Goal: Task Accomplishment & Management: Complete application form

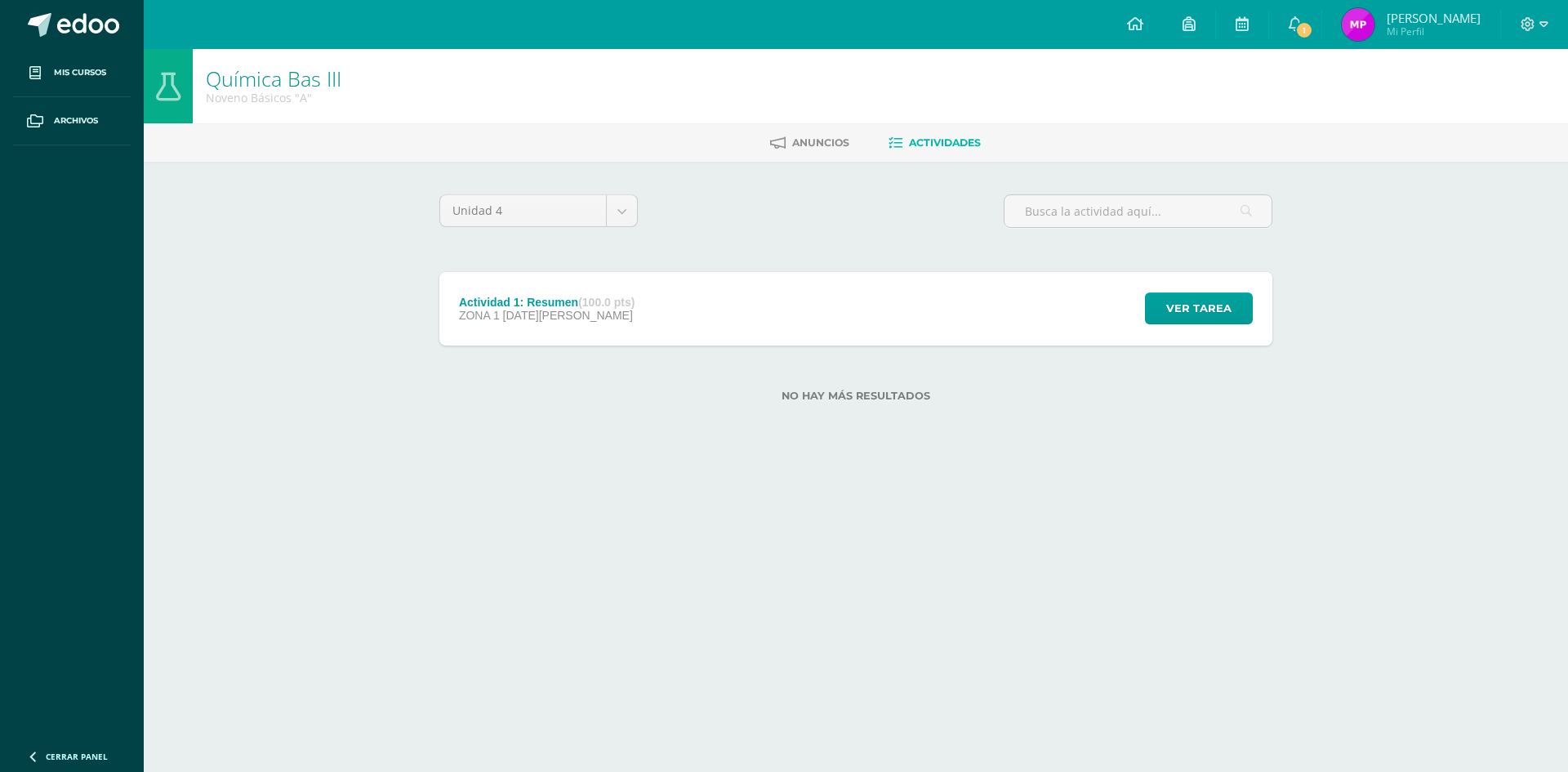
scroll to position [352, 0]
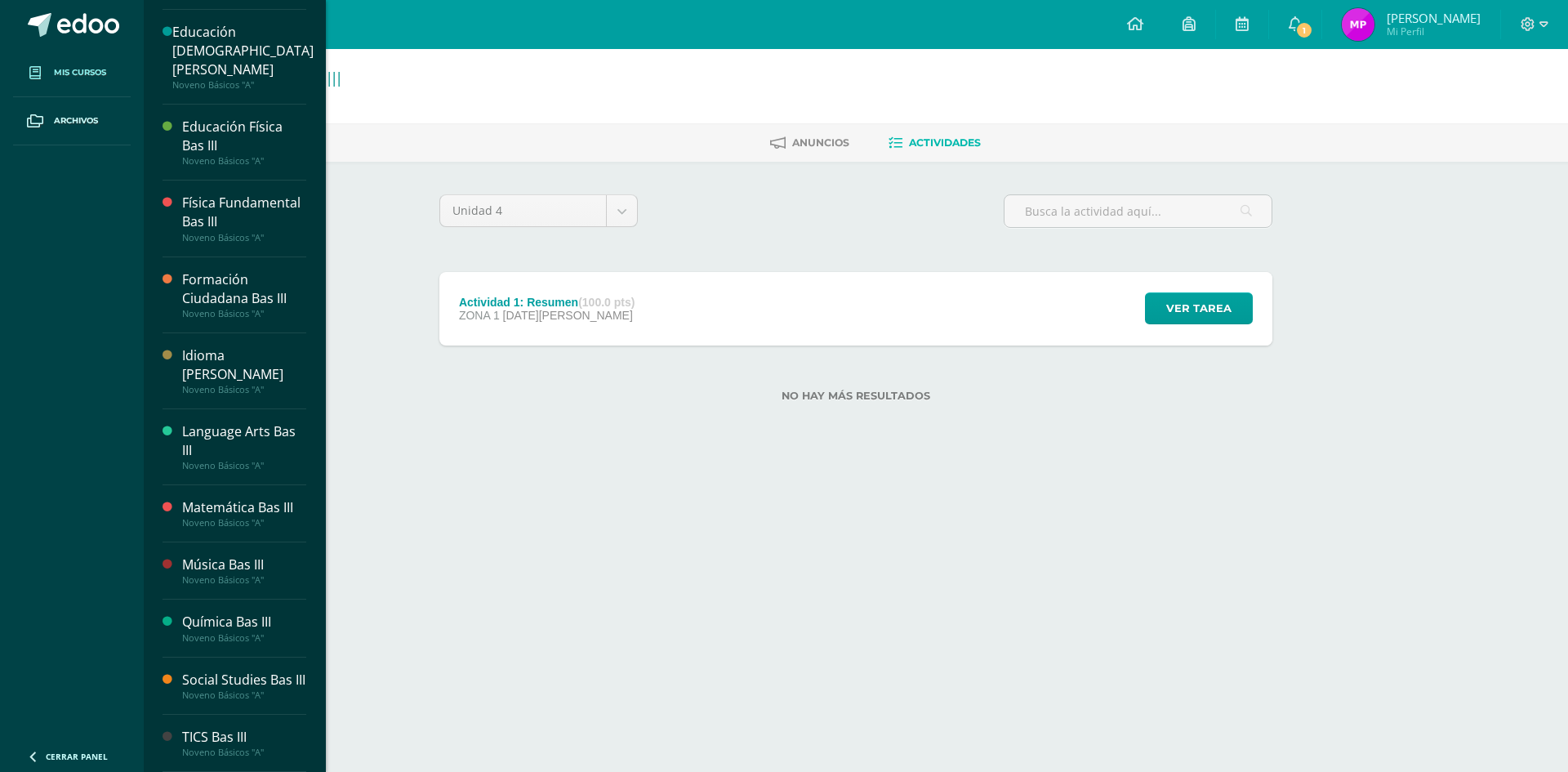
click at [38, 63] on span at bounding box center [35, 73] width 30 height 30
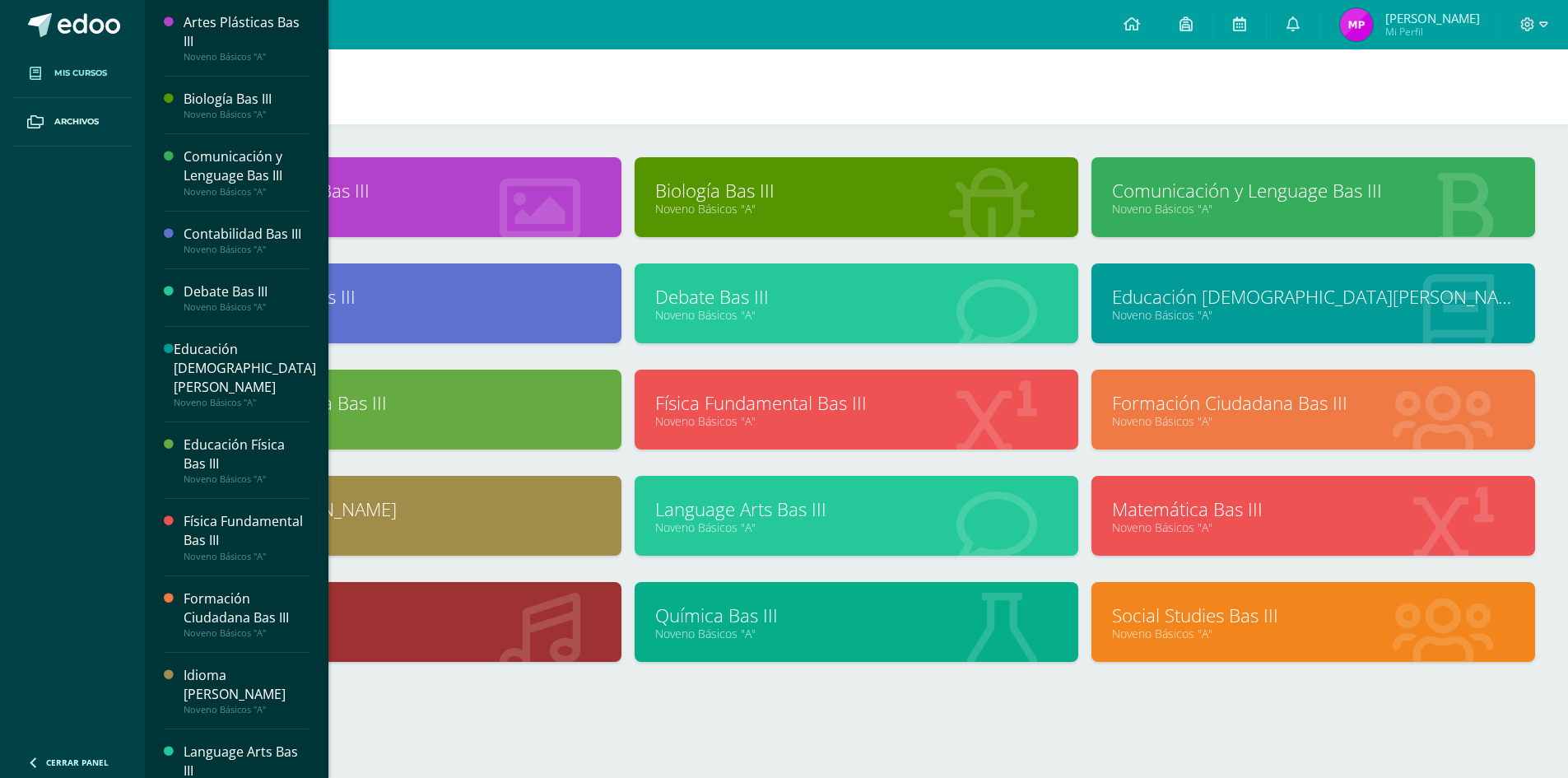
click at [816, 511] on link "Language Arts Bas III" at bounding box center [856, 509] width 403 height 26
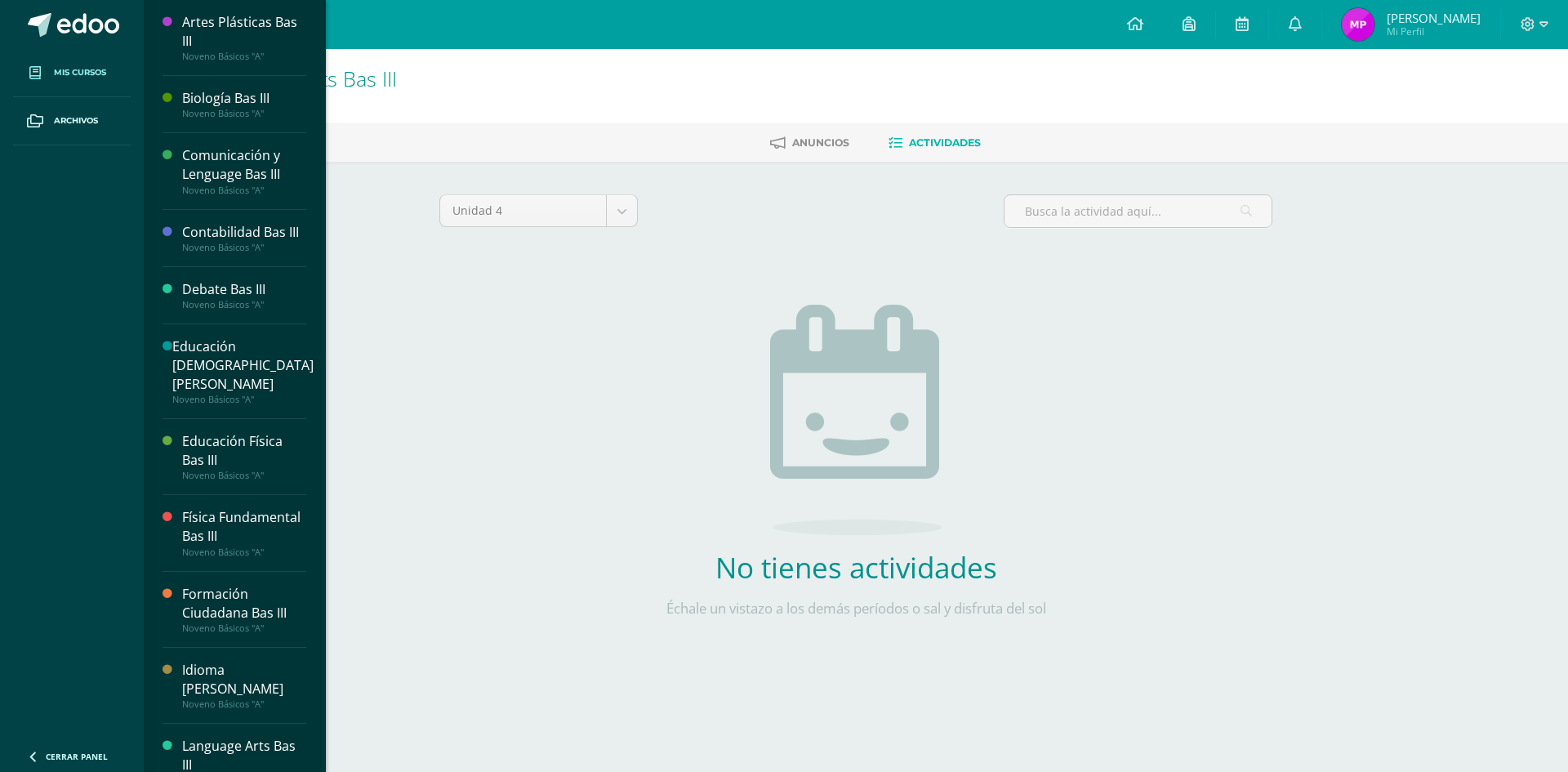
click at [86, 70] on span "Mis cursos" at bounding box center [79, 73] width 52 height 13
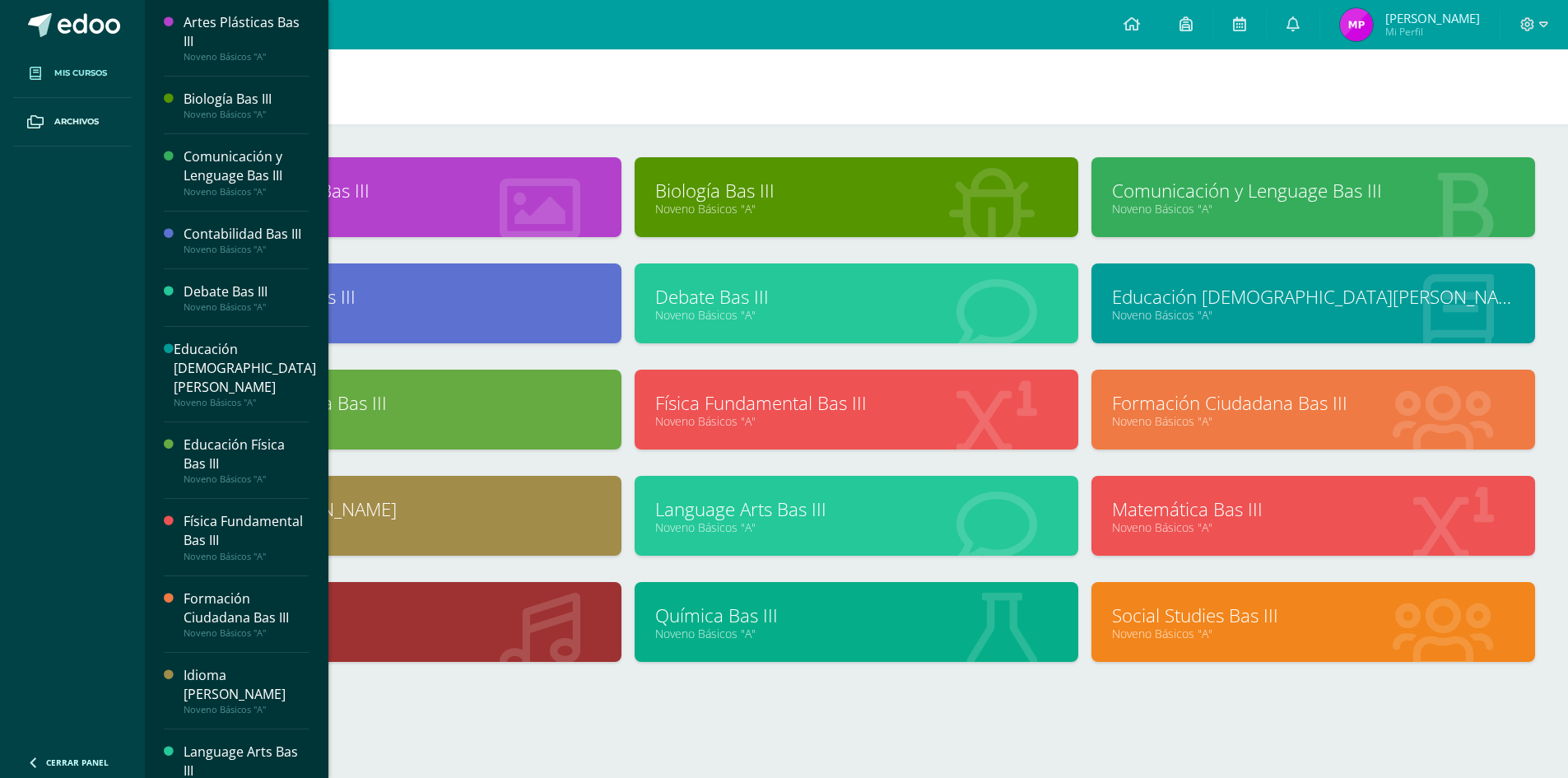
click at [1252, 621] on link "Social Studies Bas III" at bounding box center [1313, 615] width 403 height 26
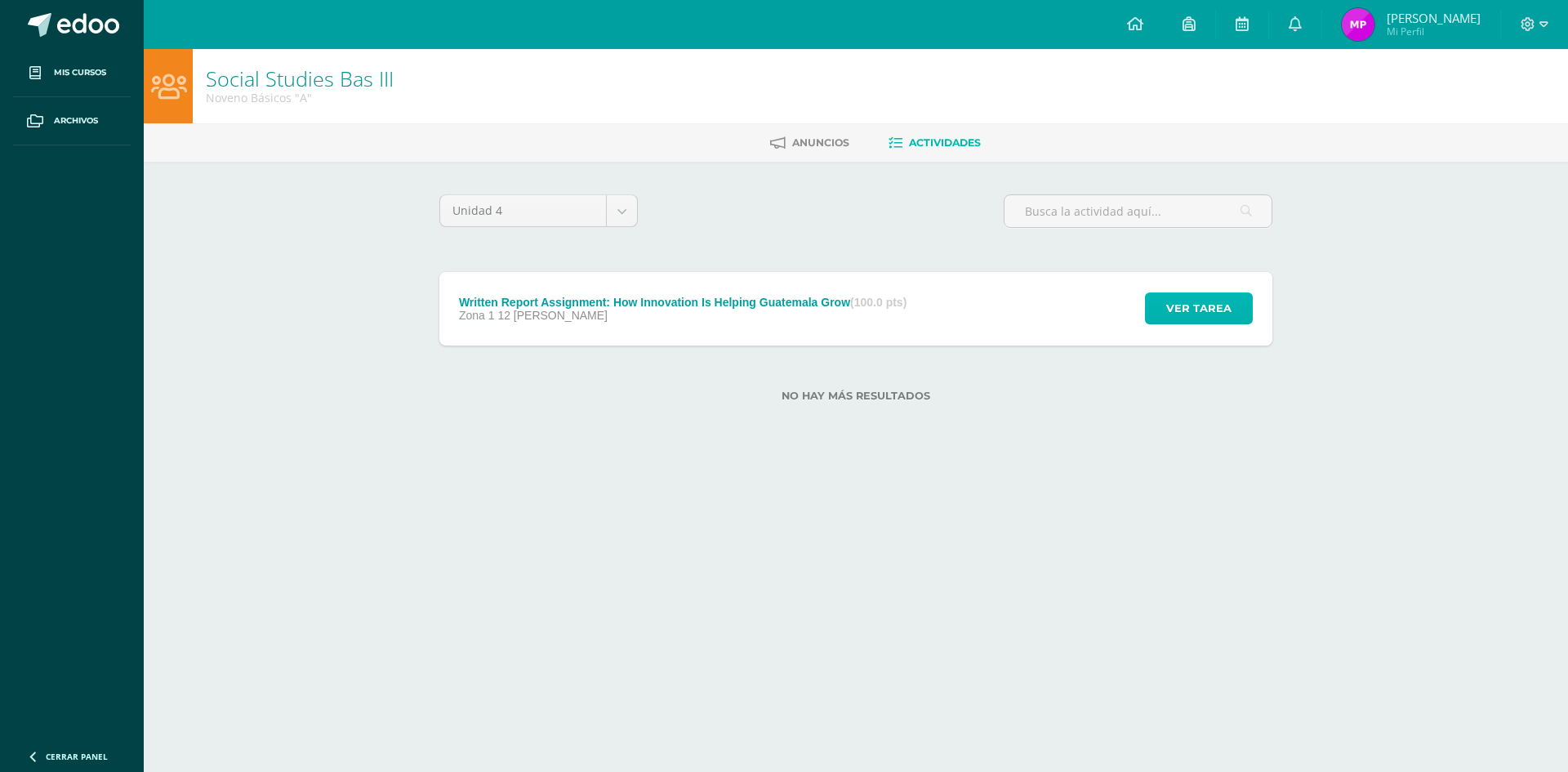
click at [1240, 321] on button "Ver tarea" at bounding box center [1199, 308] width 108 height 32
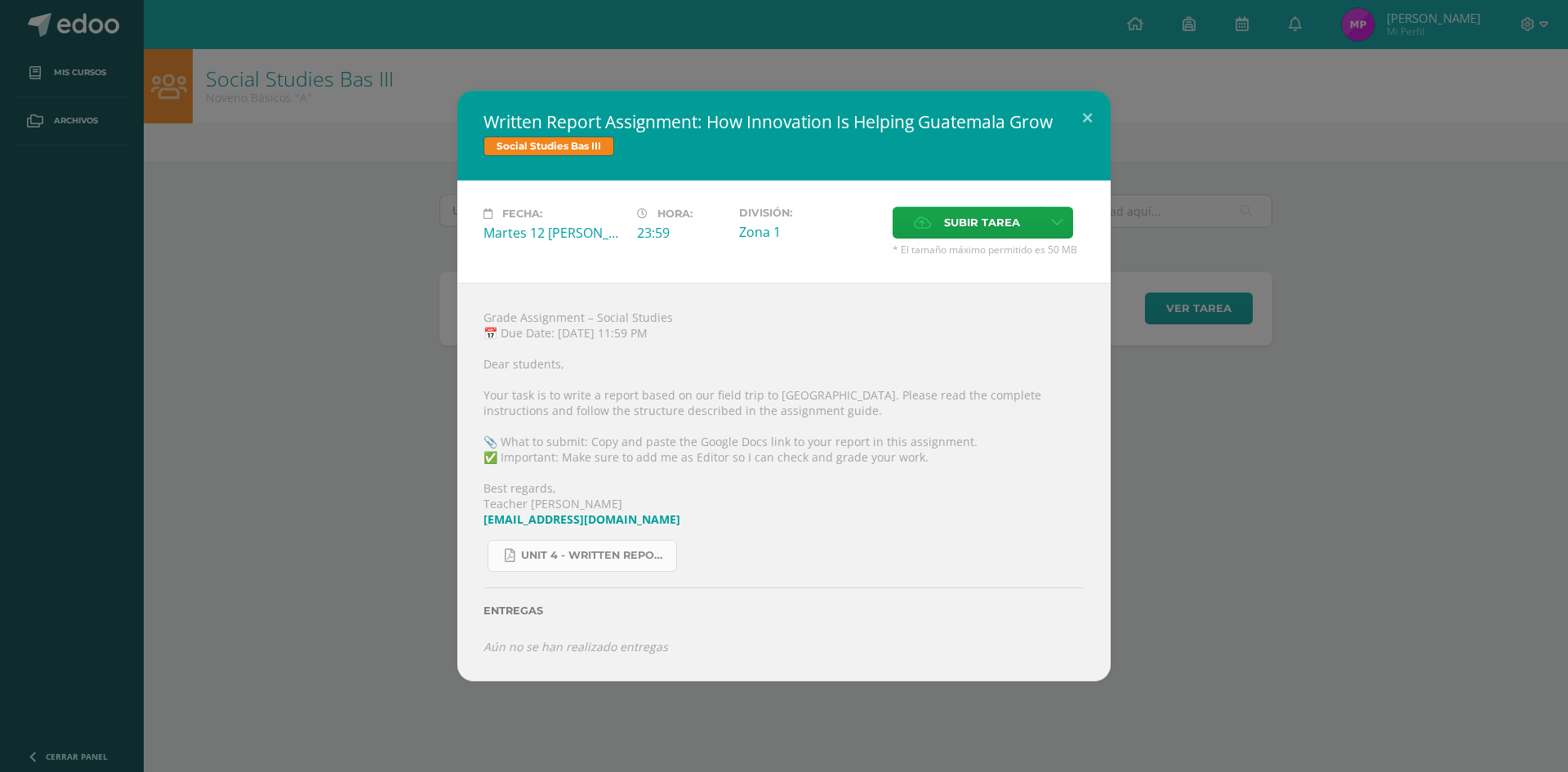
click at [635, 555] on span "Unit 4 - Written Report Assignment_ How Innovation Is Helping Guatemala Grow.pdf" at bounding box center [594, 555] width 147 height 13
drag, startPoint x: 708, startPoint y: 522, endPoint x: 475, endPoint y: 523, distance: 233.0
click at [475, 523] on div "Grade Assignment – Social Studies 📅 Due Date: Tuesday, August 12th, 2025 at 11:…" at bounding box center [784, 482] width 653 height 399
copy link "sventura16@colegioselshaddai.edu.gt"
click at [933, 222] on label "Subir tarea" at bounding box center [967, 222] width 148 height 32
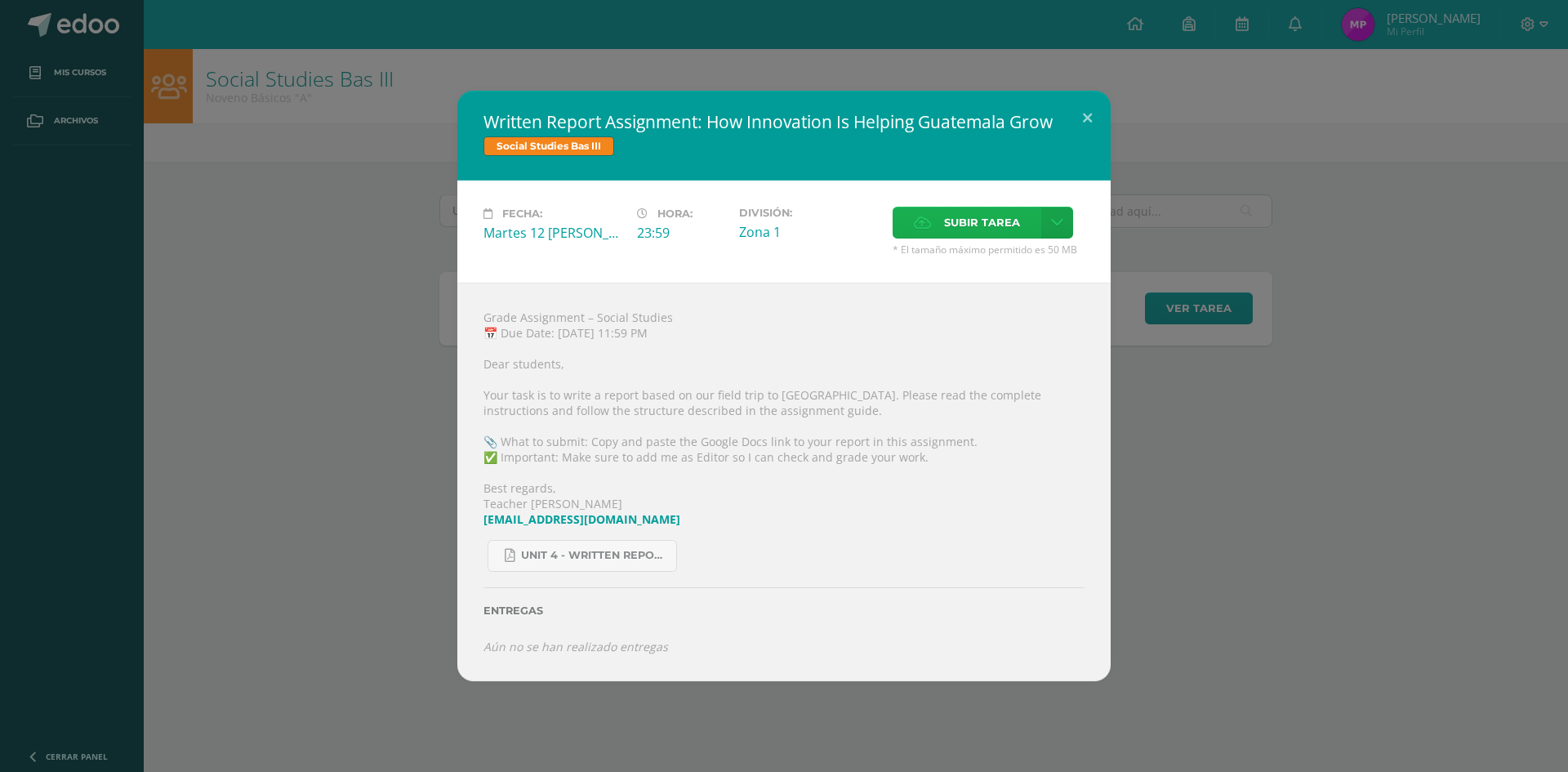
click at [0, 0] on input "Subir tarea" at bounding box center [0, 0] width 0 height 0
click at [1058, 234] on link at bounding box center [1057, 222] width 32 height 32
click at [1027, 257] on link "Subir enlace" at bounding box center [999, 257] width 163 height 26
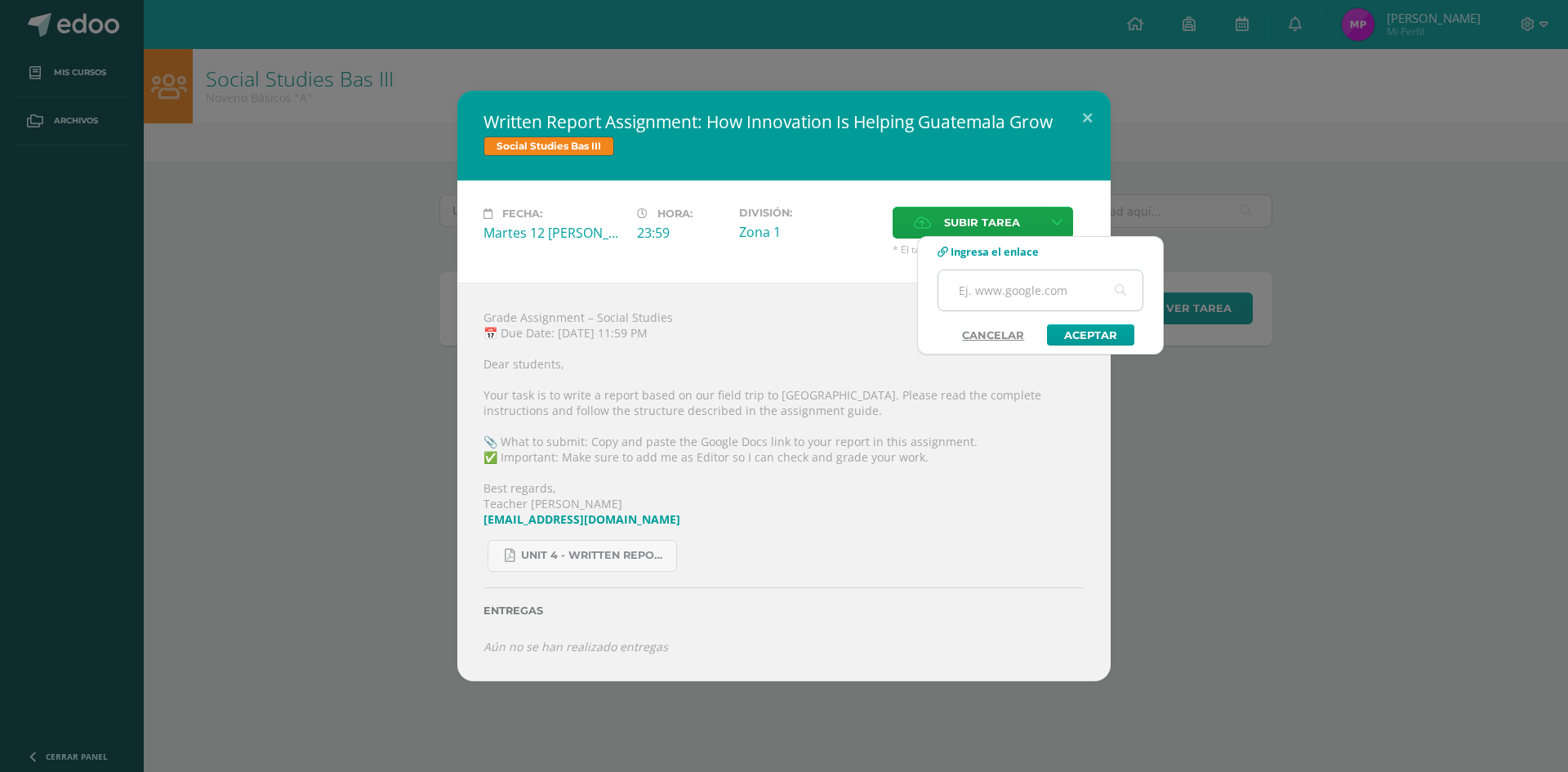
paste input "https://docs.google.com/document/d/1RMuKdtnEaq4cLlkQhiJerwKkS3FHuSHt/edit?usp=s…"
type input "https://docs.google.com/document/d/1RMuKdtnEaq4cLlkQhiJerwKkS3FHuSHt/edit?usp=s…"
click at [1101, 337] on link "Aceptar" at bounding box center [1091, 335] width 87 height 21
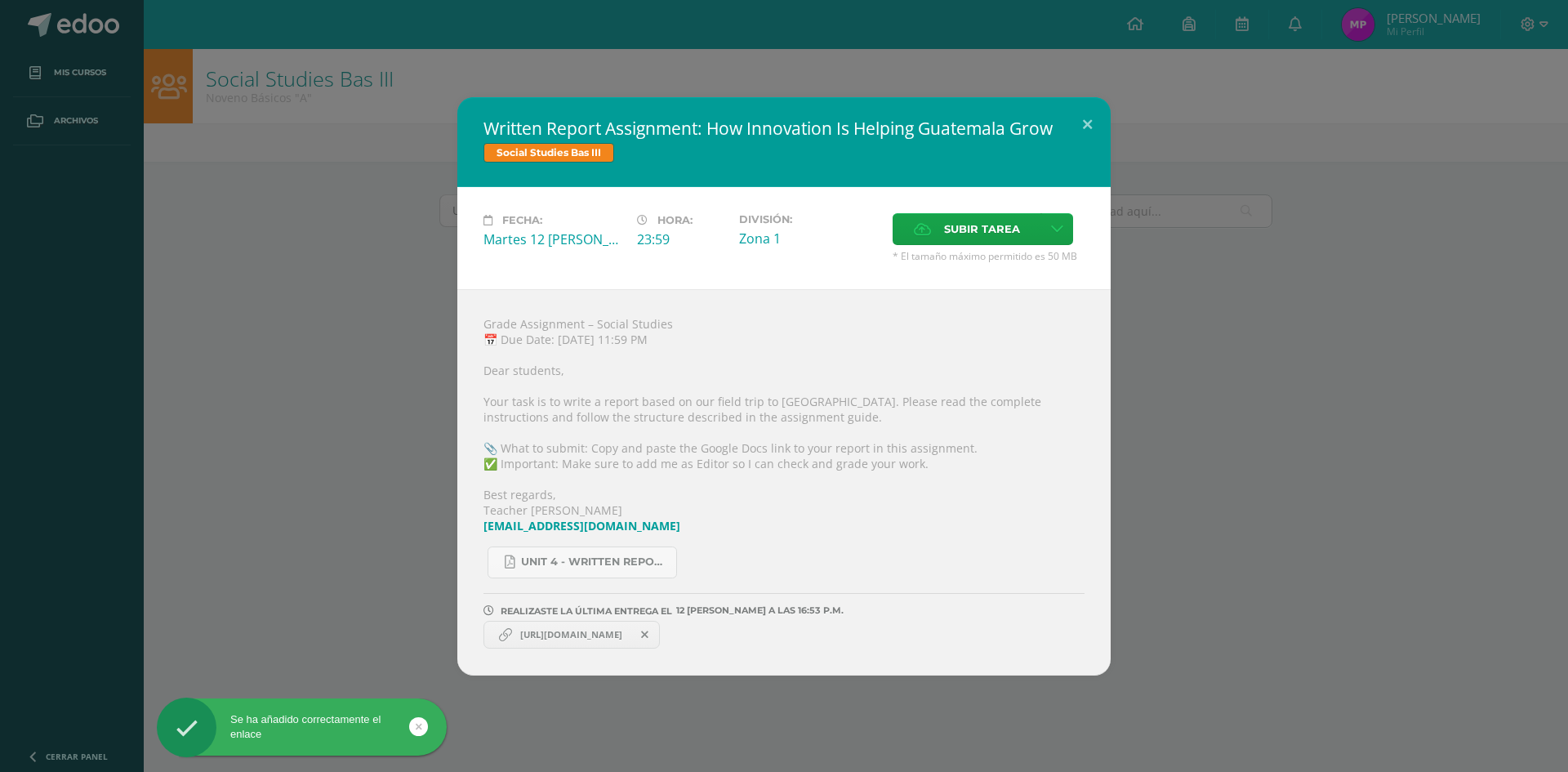
click at [1386, 342] on div "Written Report Assignment: How Innovation Is Helping Guatemala Grow Social Stud…" at bounding box center [784, 386] width 1555 height 578
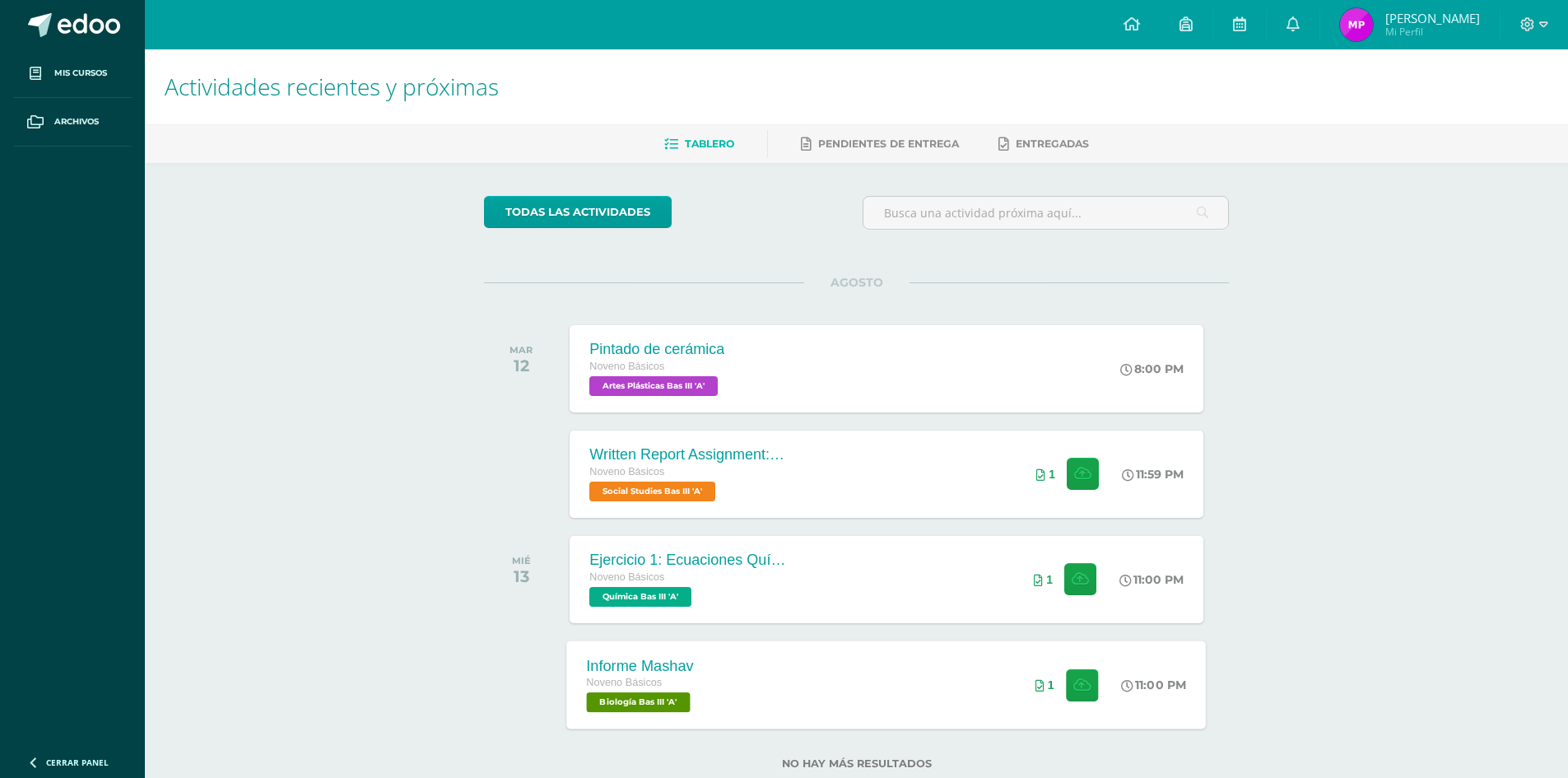
click at [681, 663] on div "Informe Mashav" at bounding box center [641, 665] width 108 height 17
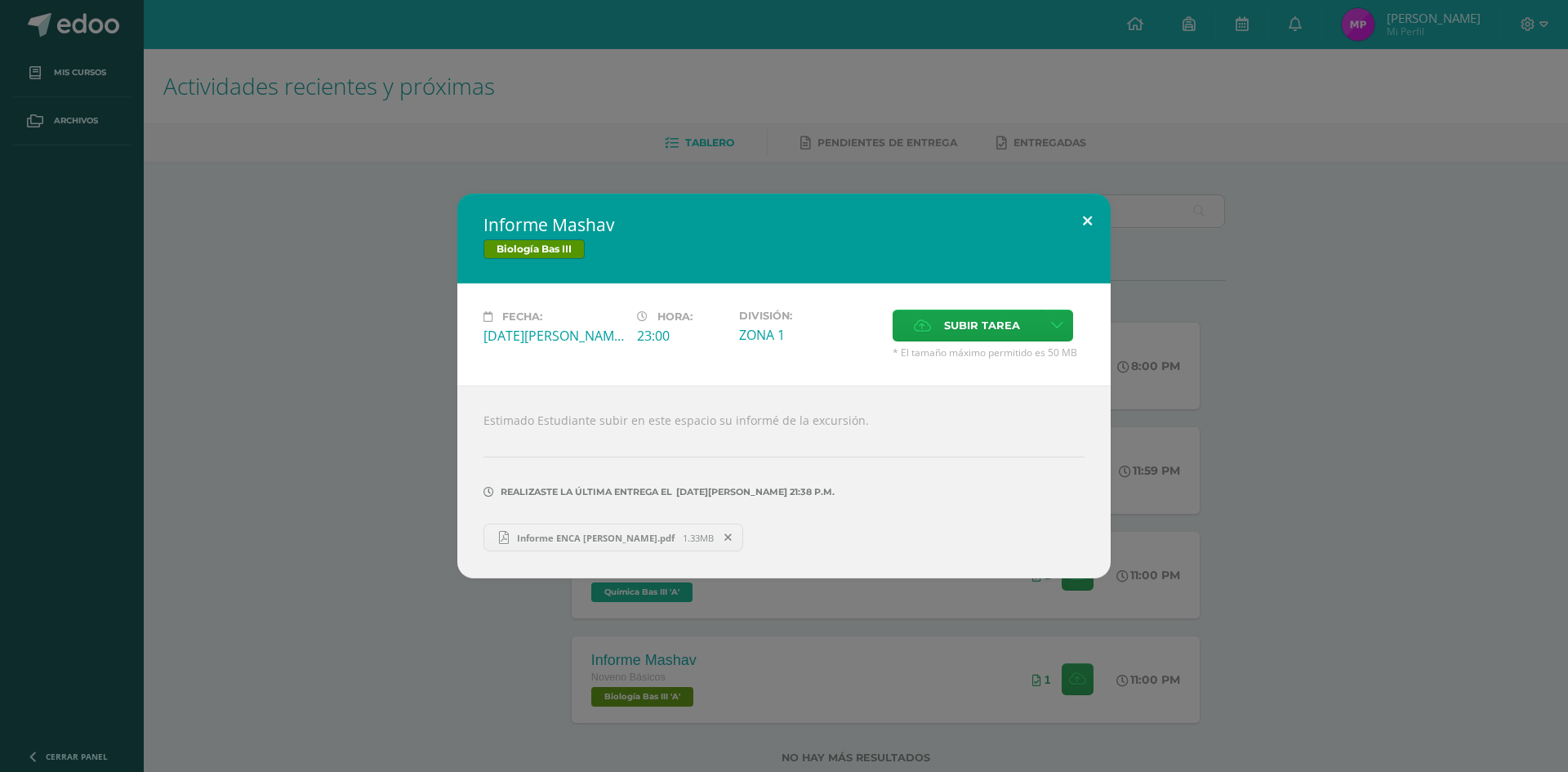
click at [1085, 222] on button at bounding box center [1088, 221] width 47 height 55
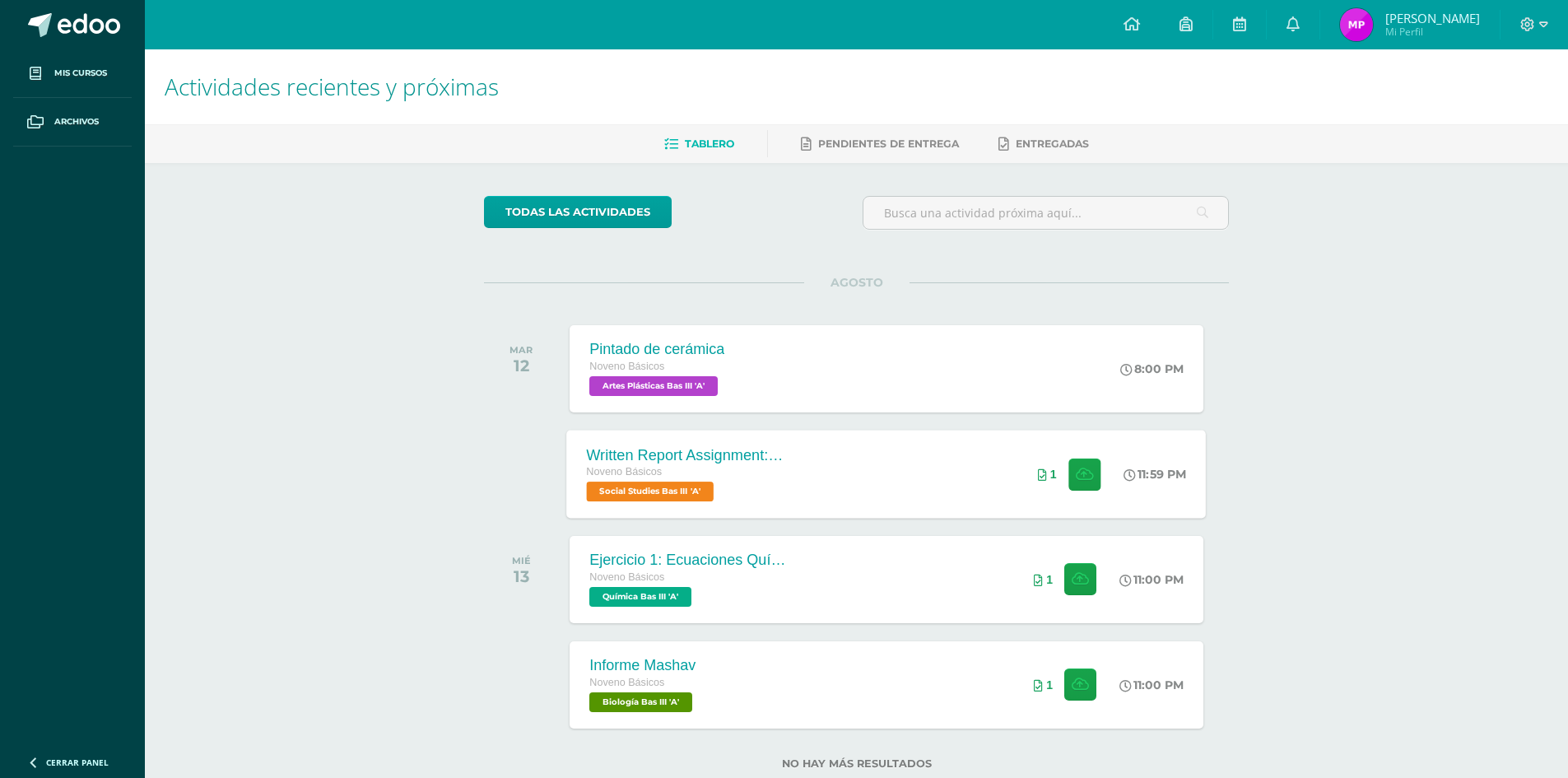
click at [853, 467] on div "Written Report Assignment: How Innovation Is Helping Guatemala Grow Noveno Bási…" at bounding box center [887, 473] width 639 height 88
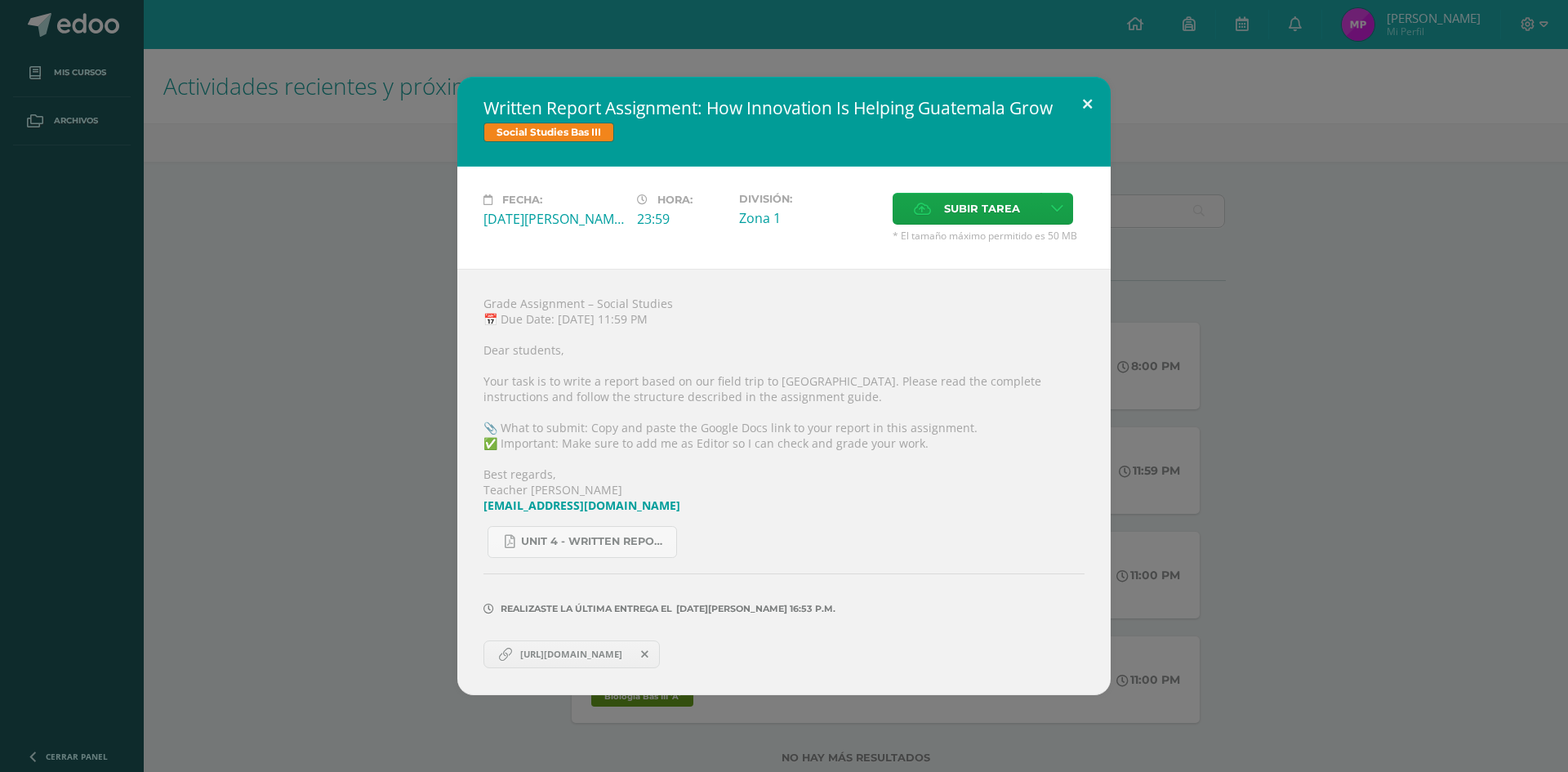
click at [1087, 98] on button at bounding box center [1088, 104] width 47 height 55
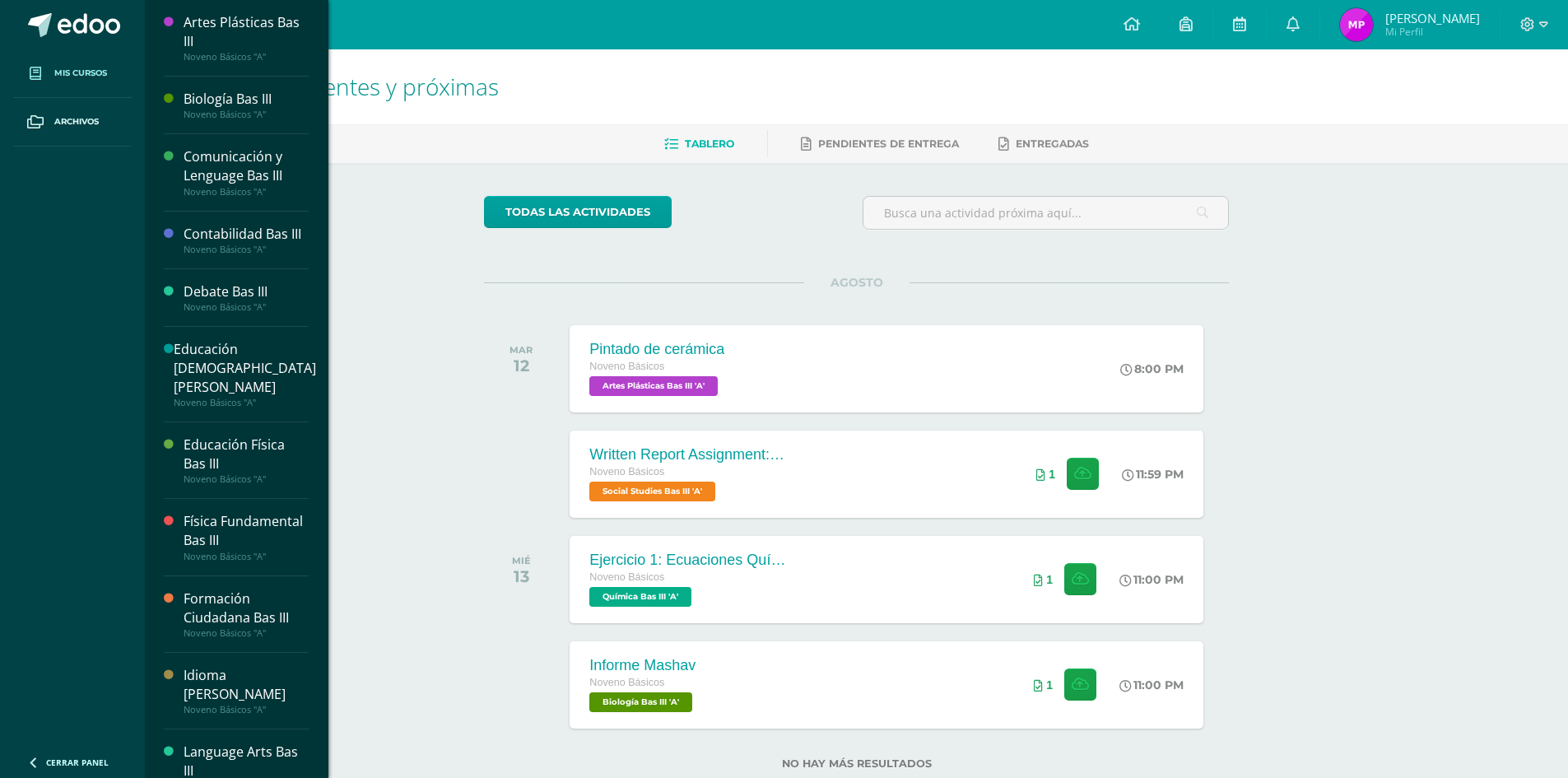
click at [65, 75] on span "Mis cursos" at bounding box center [80, 73] width 52 height 13
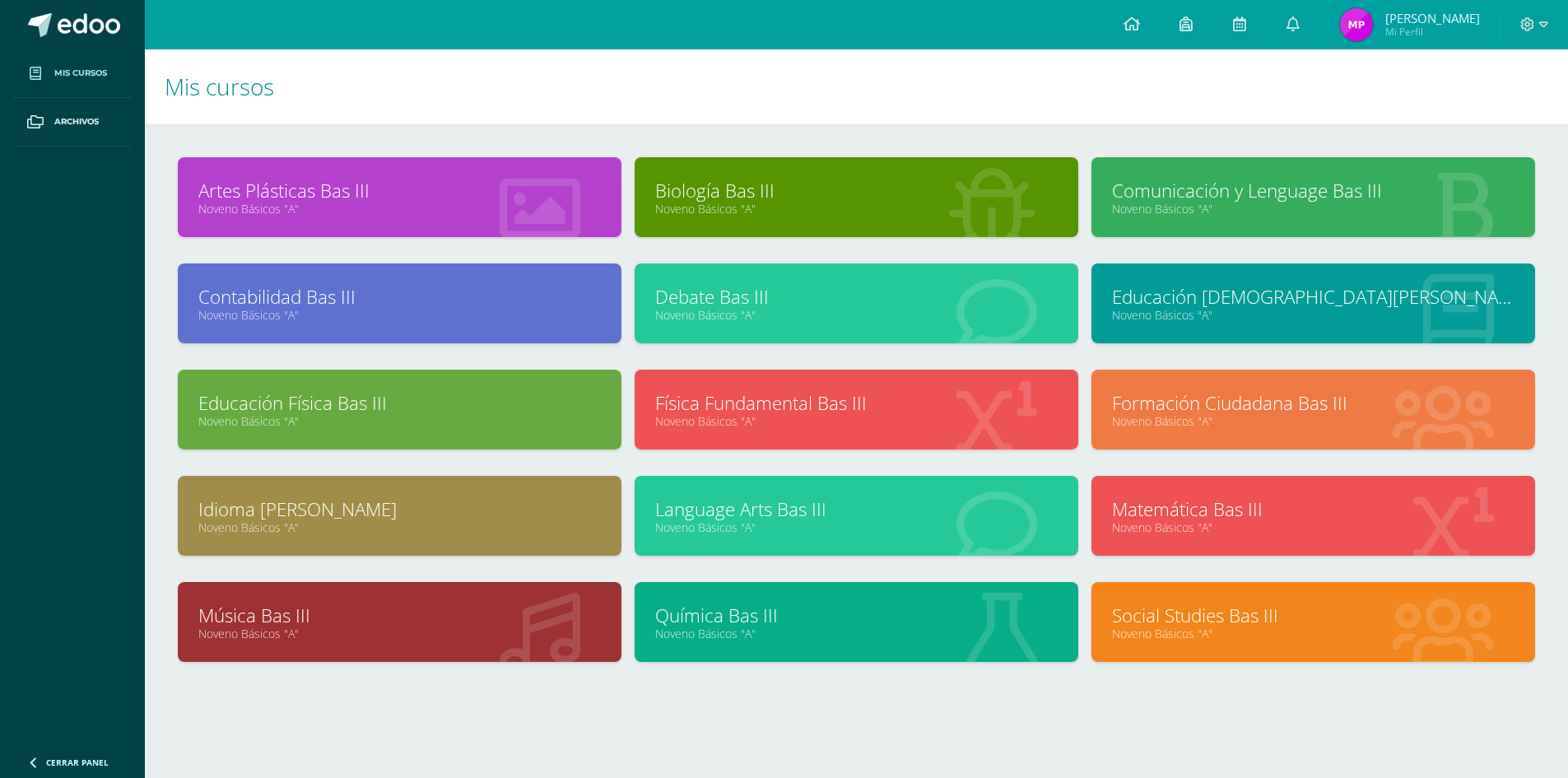
click at [884, 600] on div "Química Bas III Noveno Básicos "A"" at bounding box center [856, 622] width 443 height 80
click at [764, 609] on link "Química Bas III" at bounding box center [856, 615] width 403 height 26
click at [763, 609] on link "Química Bas III" at bounding box center [856, 615] width 403 height 26
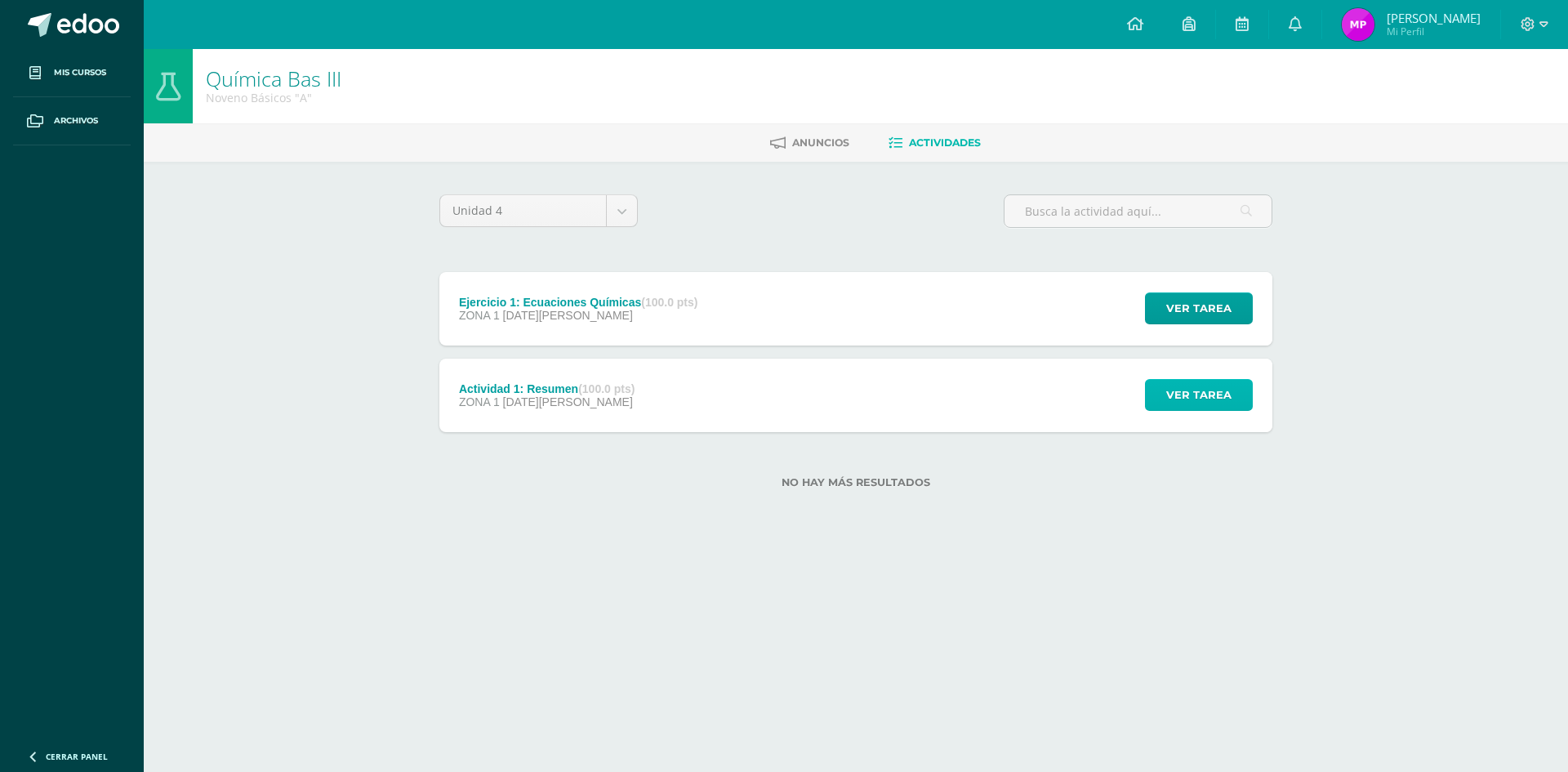
click at [1224, 400] on span "Ver tarea" at bounding box center [1199, 395] width 65 height 30
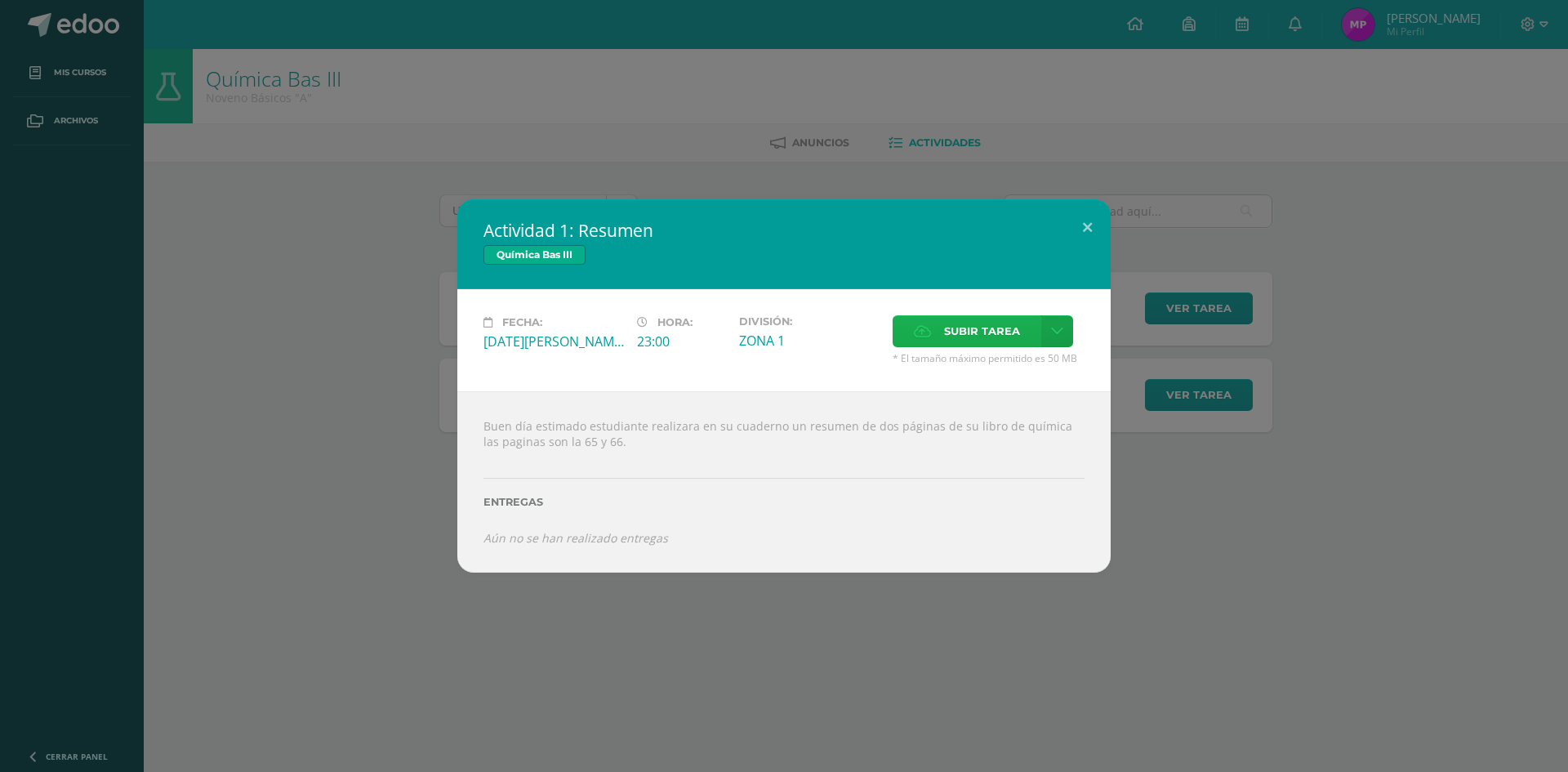
click at [954, 330] on span "Subir tarea" at bounding box center [982, 331] width 76 height 30
click at [0, 0] on input "Subir tarea" at bounding box center [0, 0] width 0 height 0
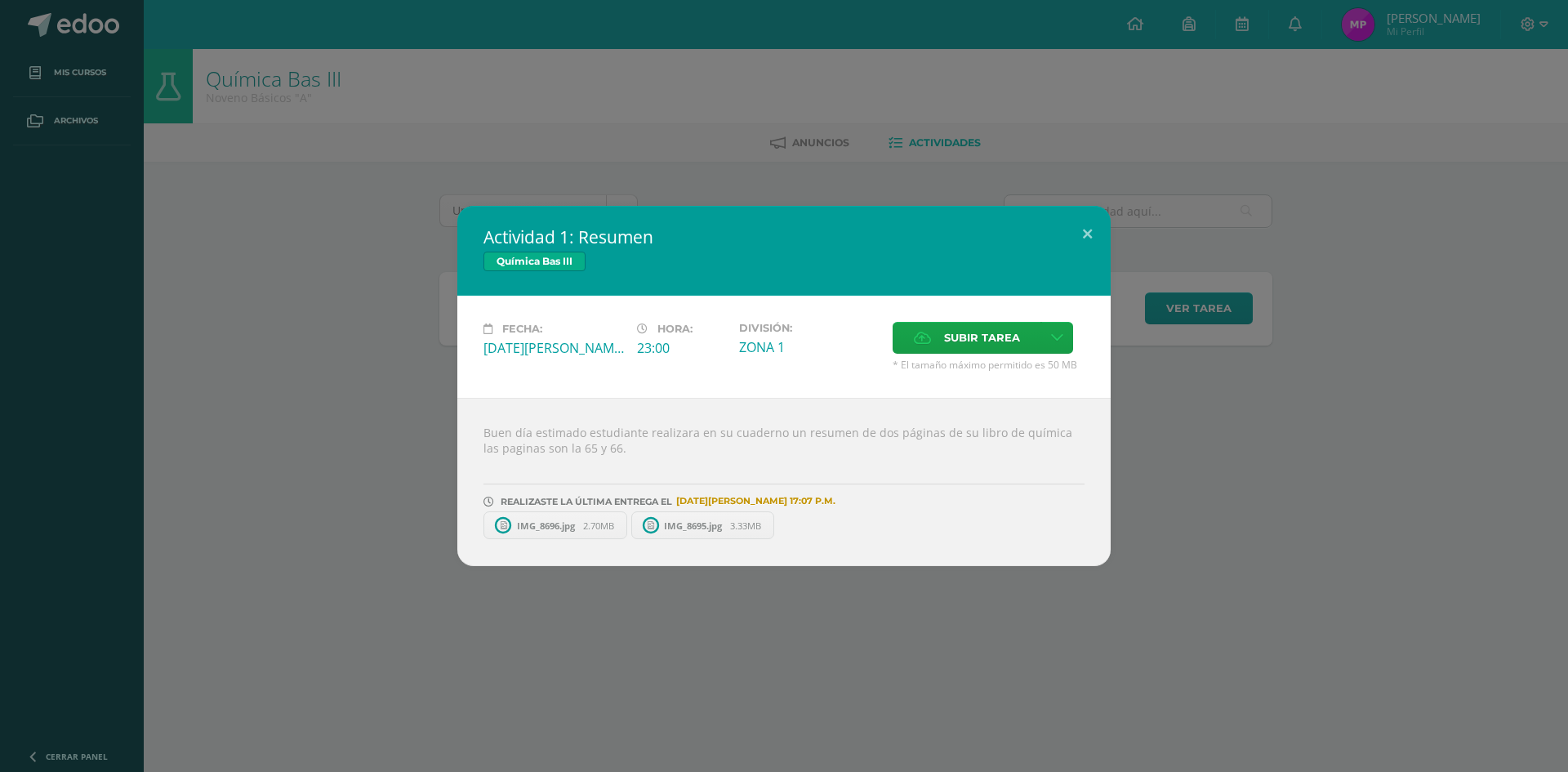
click at [582, 530] on span "IMG_8696.jpg" at bounding box center [546, 525] width 74 height 12
click at [632, 525] on icon at bounding box center [628, 525] width 7 height 12
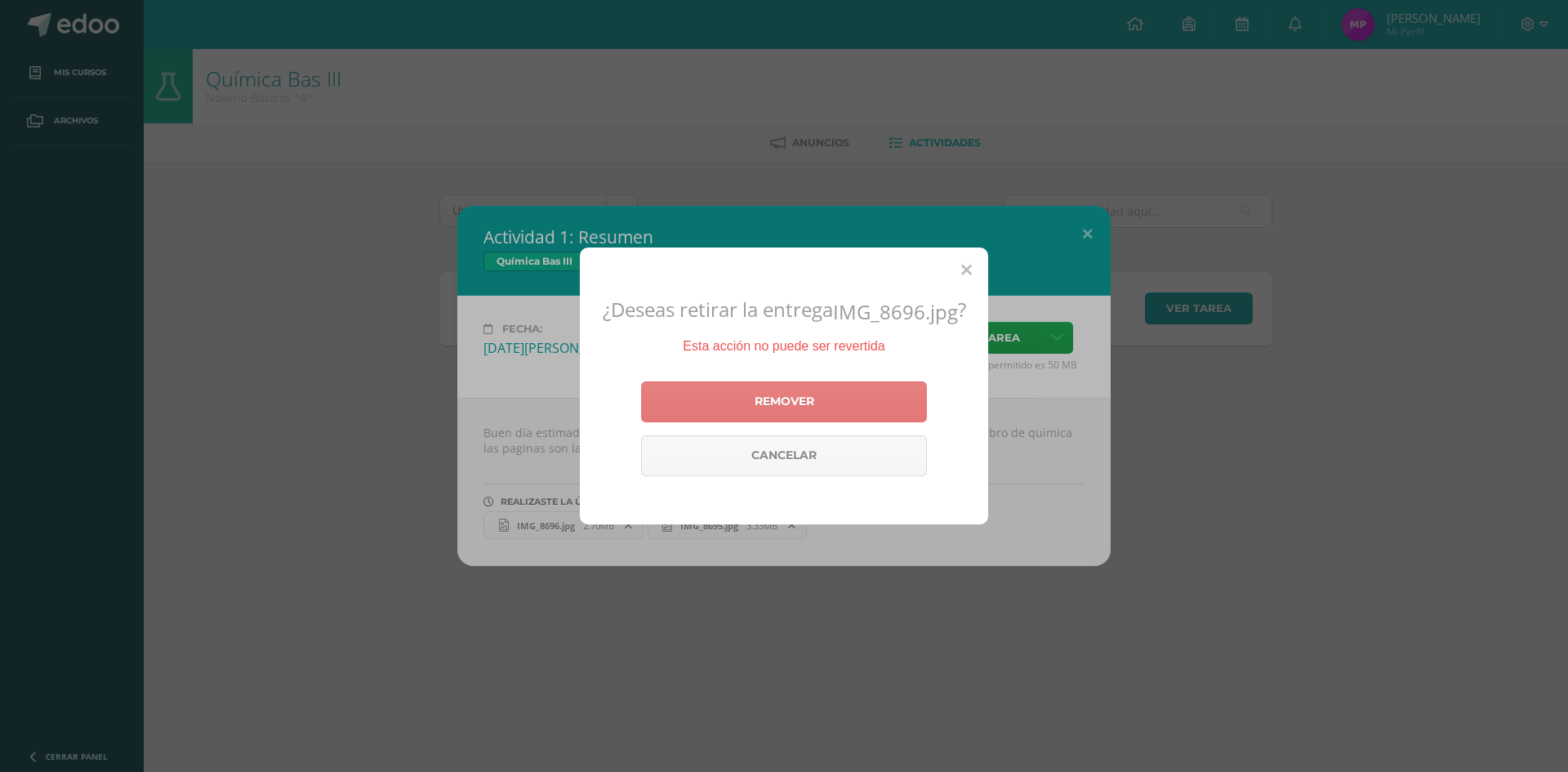
click at [765, 412] on link "Remover" at bounding box center [784, 402] width 286 height 41
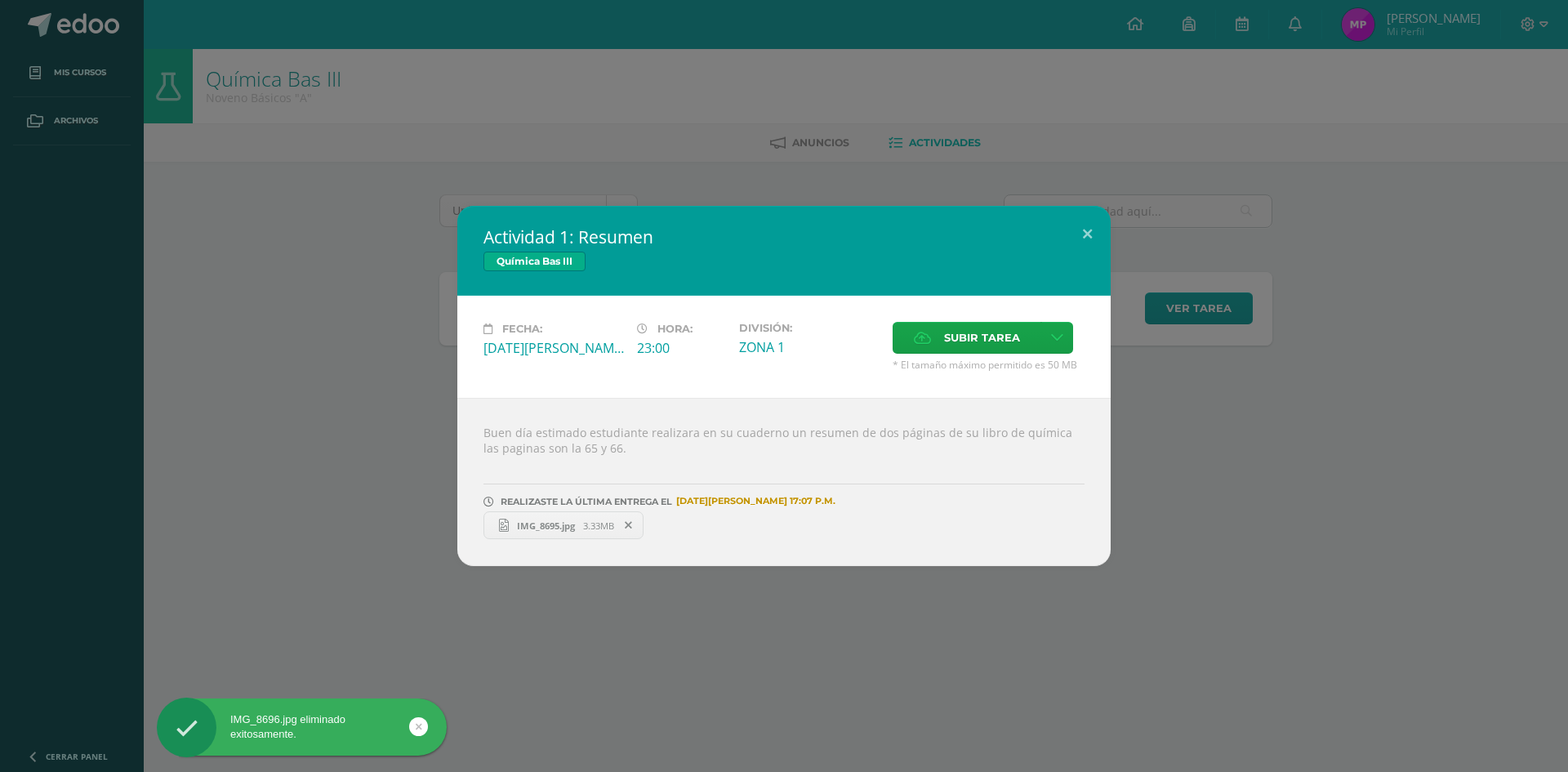
click at [629, 525] on icon at bounding box center [628, 525] width 7 height 12
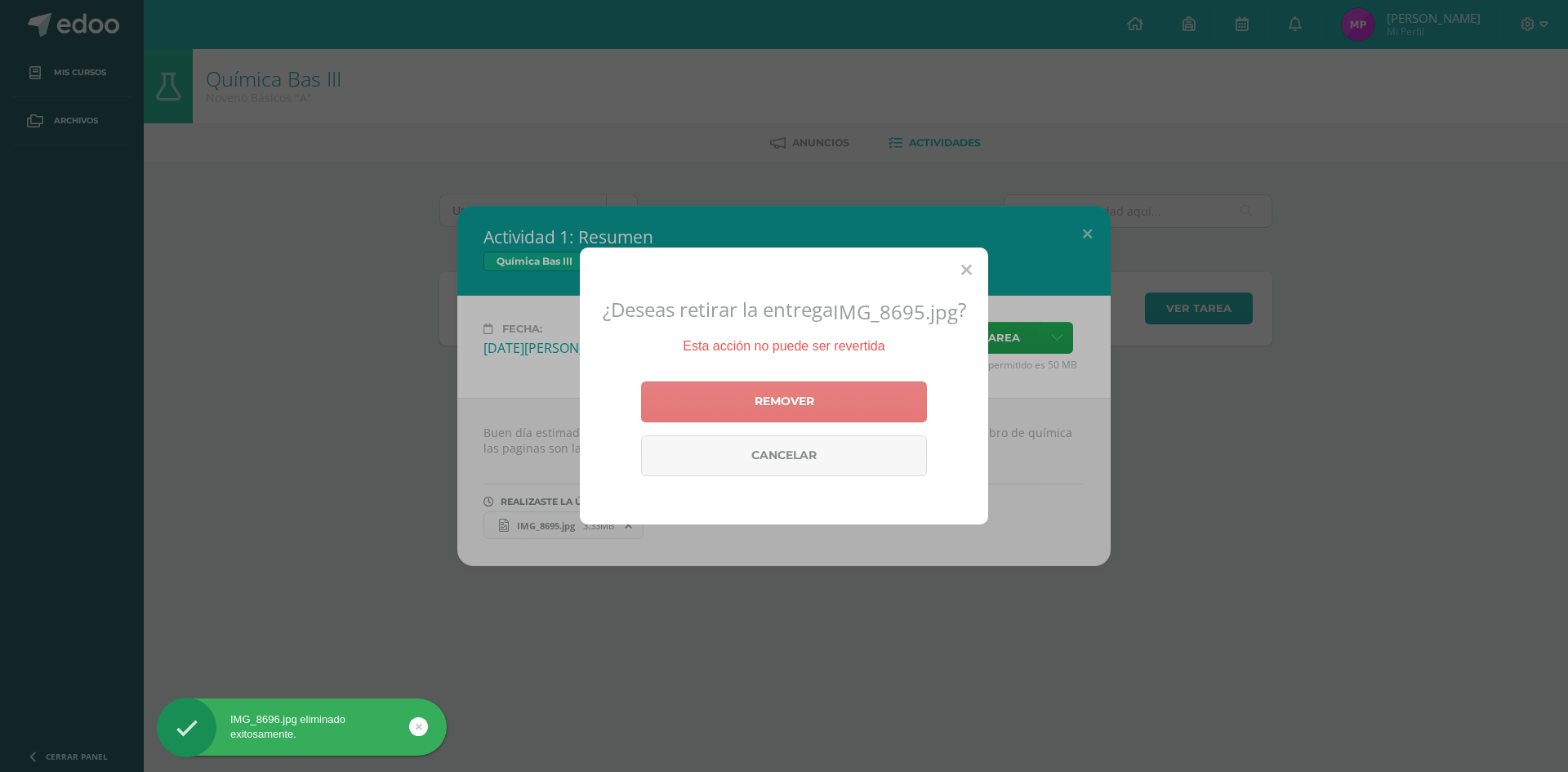
click at [729, 422] on link "Remover" at bounding box center [784, 402] width 286 height 41
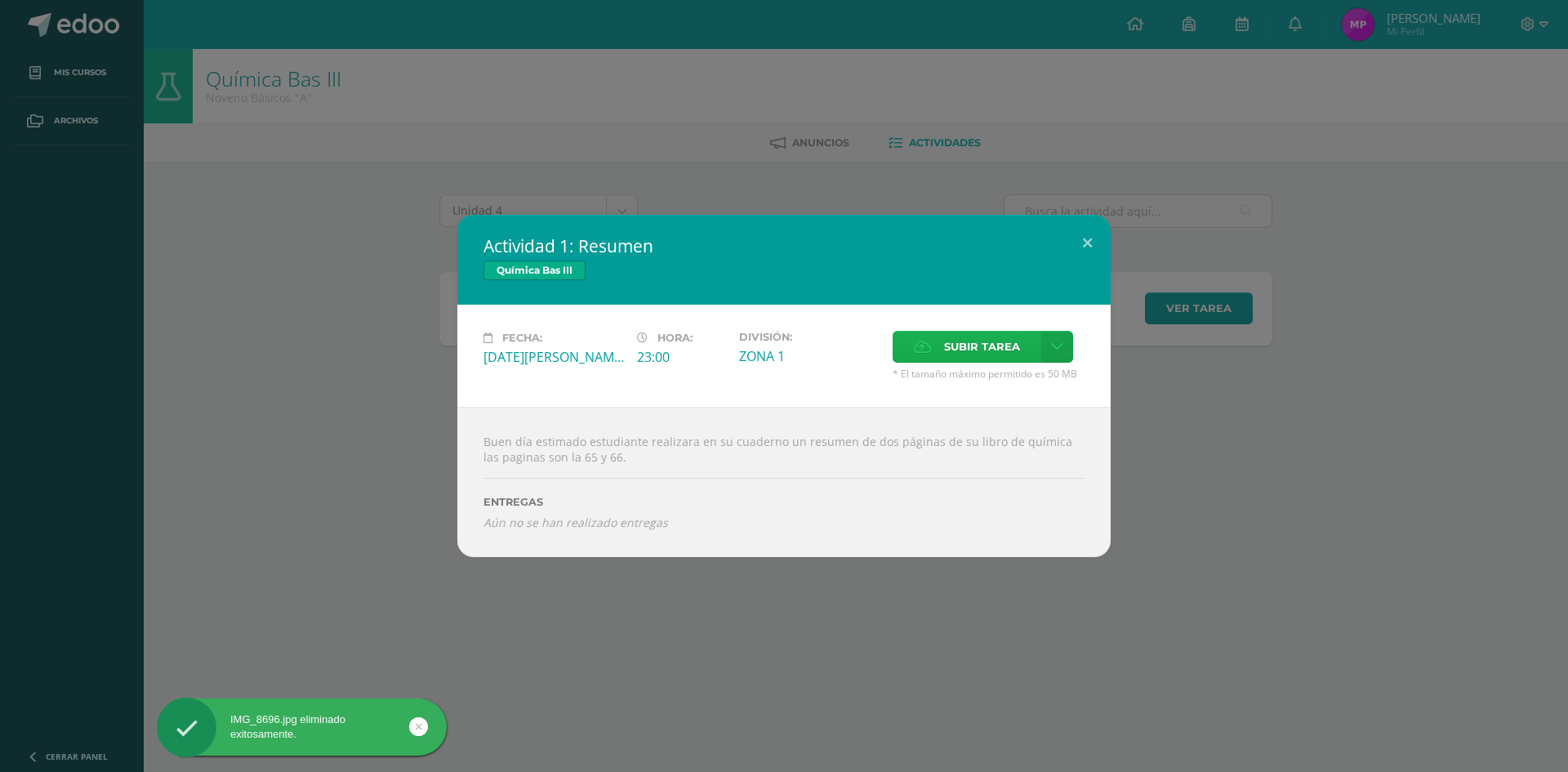
click at [1017, 344] on span "Subir tarea" at bounding box center [982, 346] width 76 height 30
click at [0, 0] on input "Subir tarea" at bounding box center [0, 0] width 0 height 0
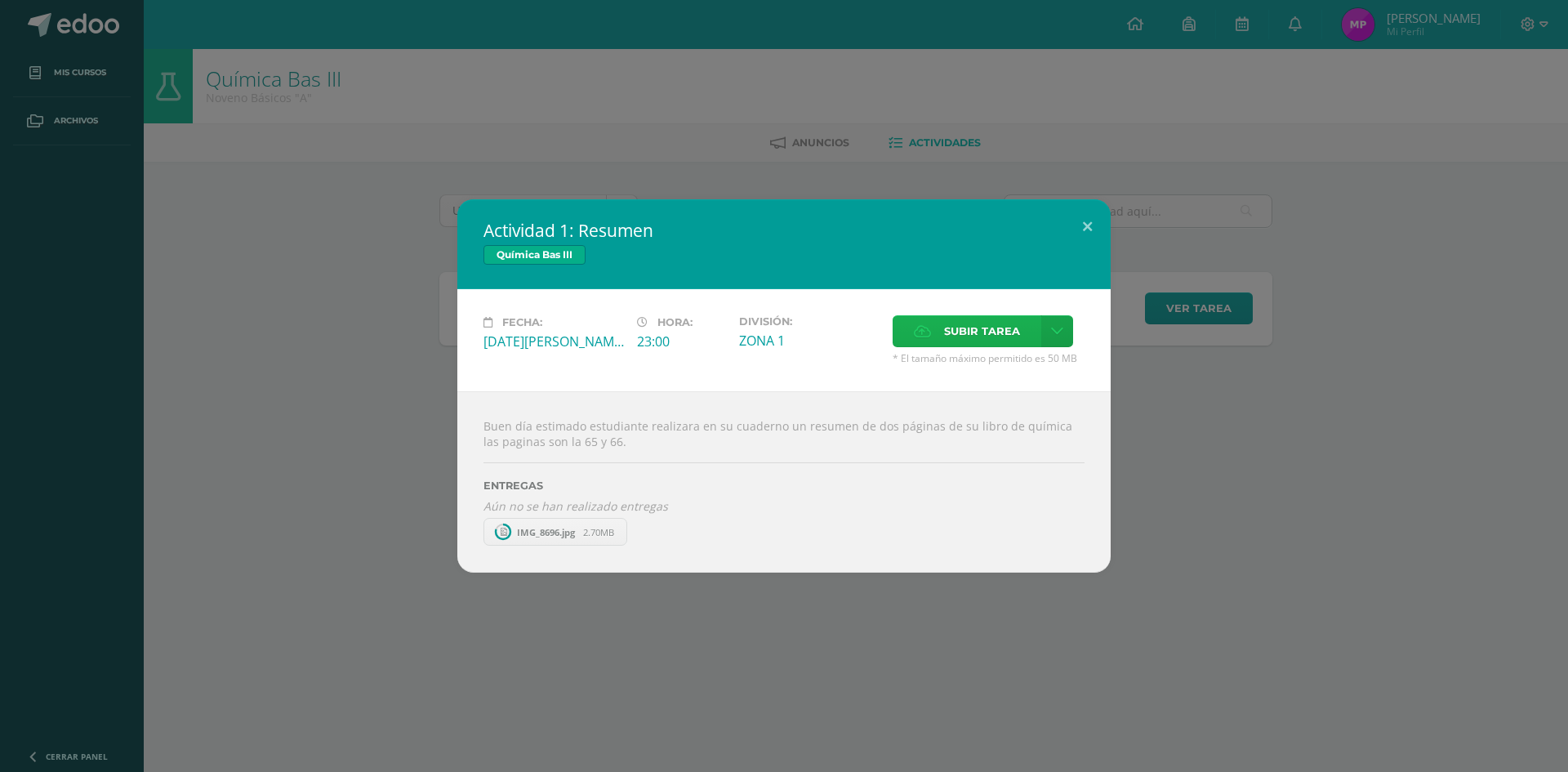
click at [978, 336] on span "Subir tarea" at bounding box center [982, 331] width 76 height 30
click at [0, 0] on input "Subir tarea" at bounding box center [0, 0] width 0 height 0
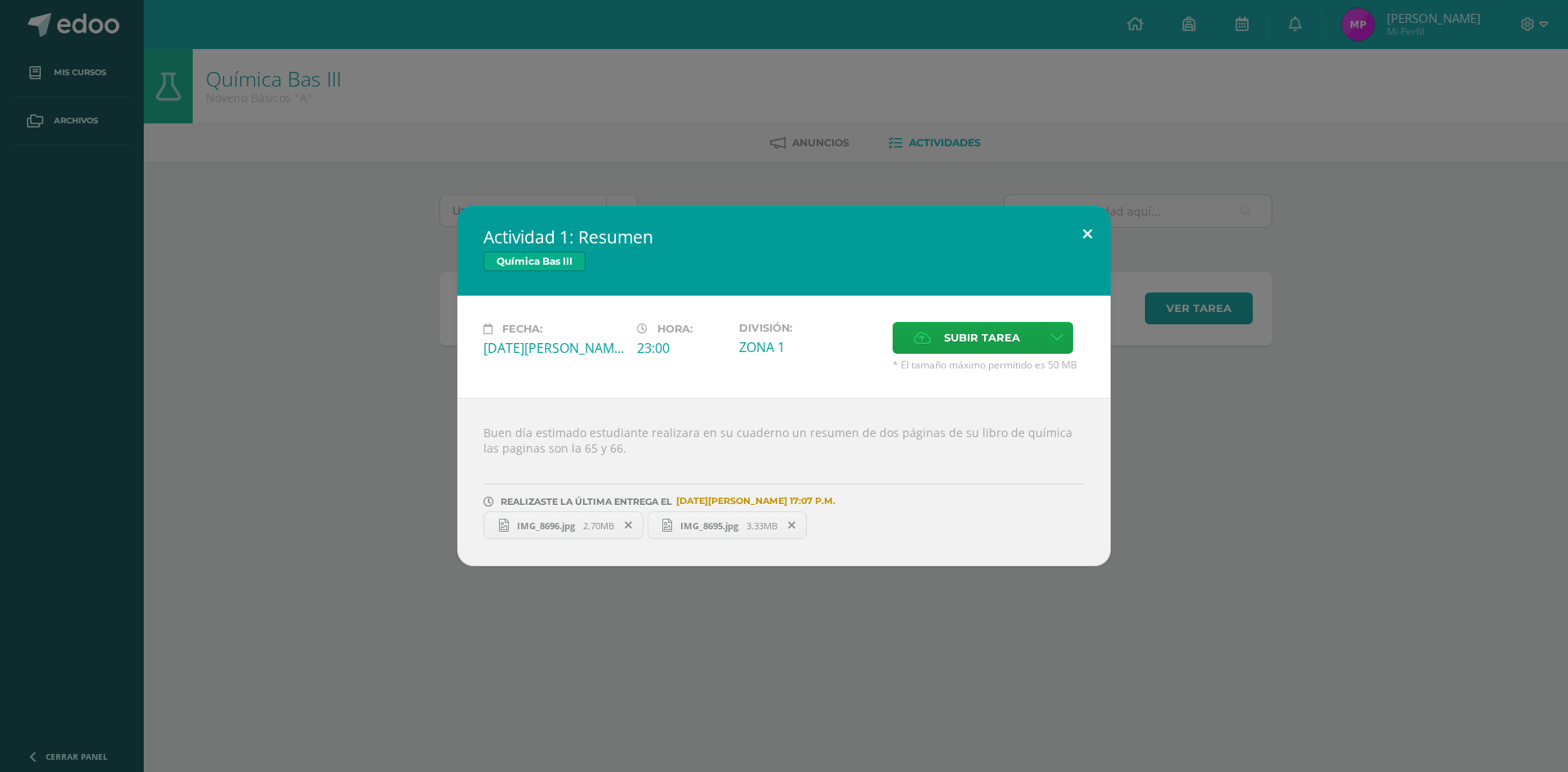
click at [1082, 232] on button at bounding box center [1088, 233] width 47 height 55
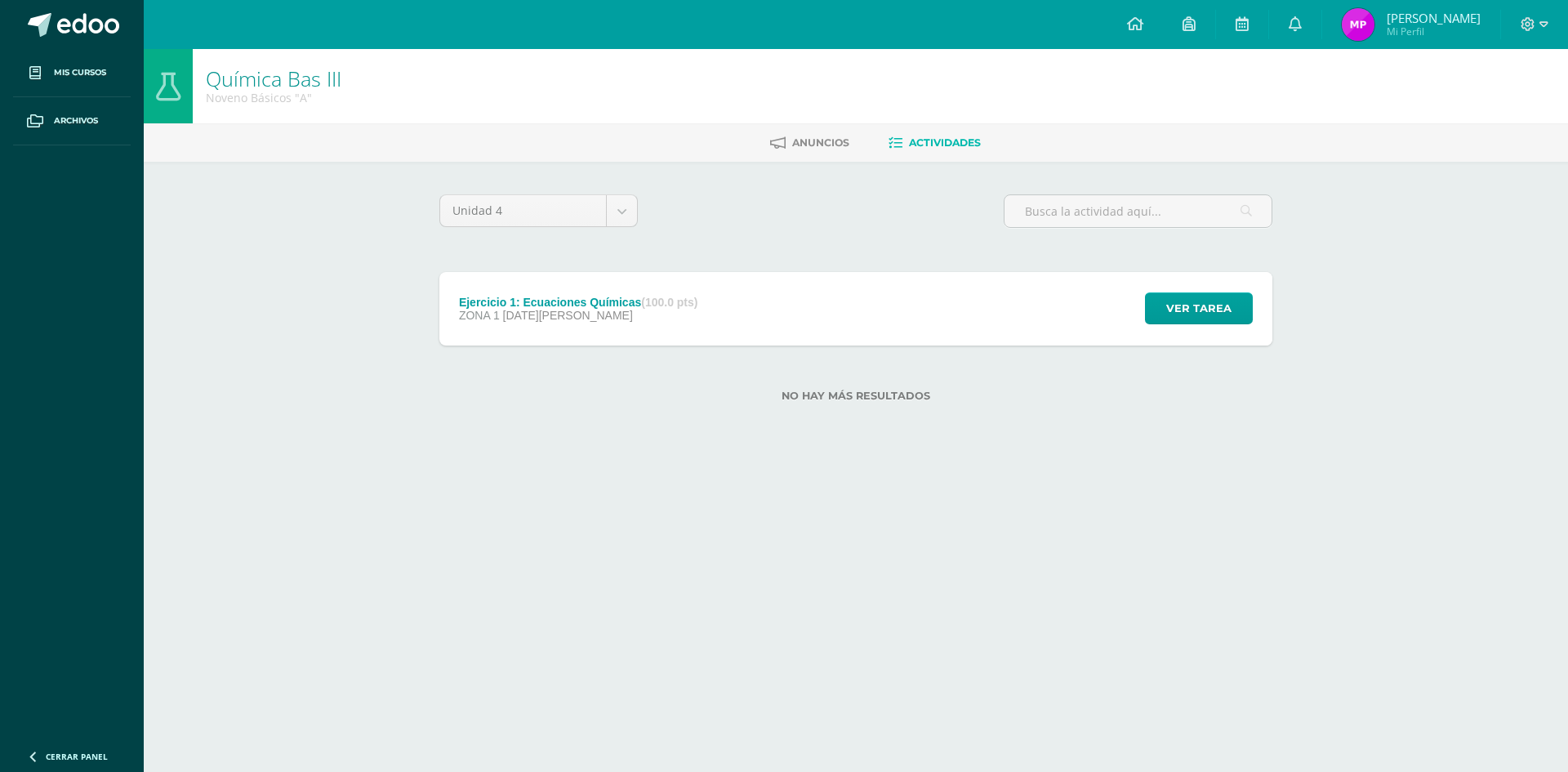
click at [834, 320] on div "Ejercicio 1: Ecuaciones Químicas (100.0 pts) ZONA 1 [DATE][PERSON_NAME] Ver tar…" at bounding box center [855, 308] width 833 height 73
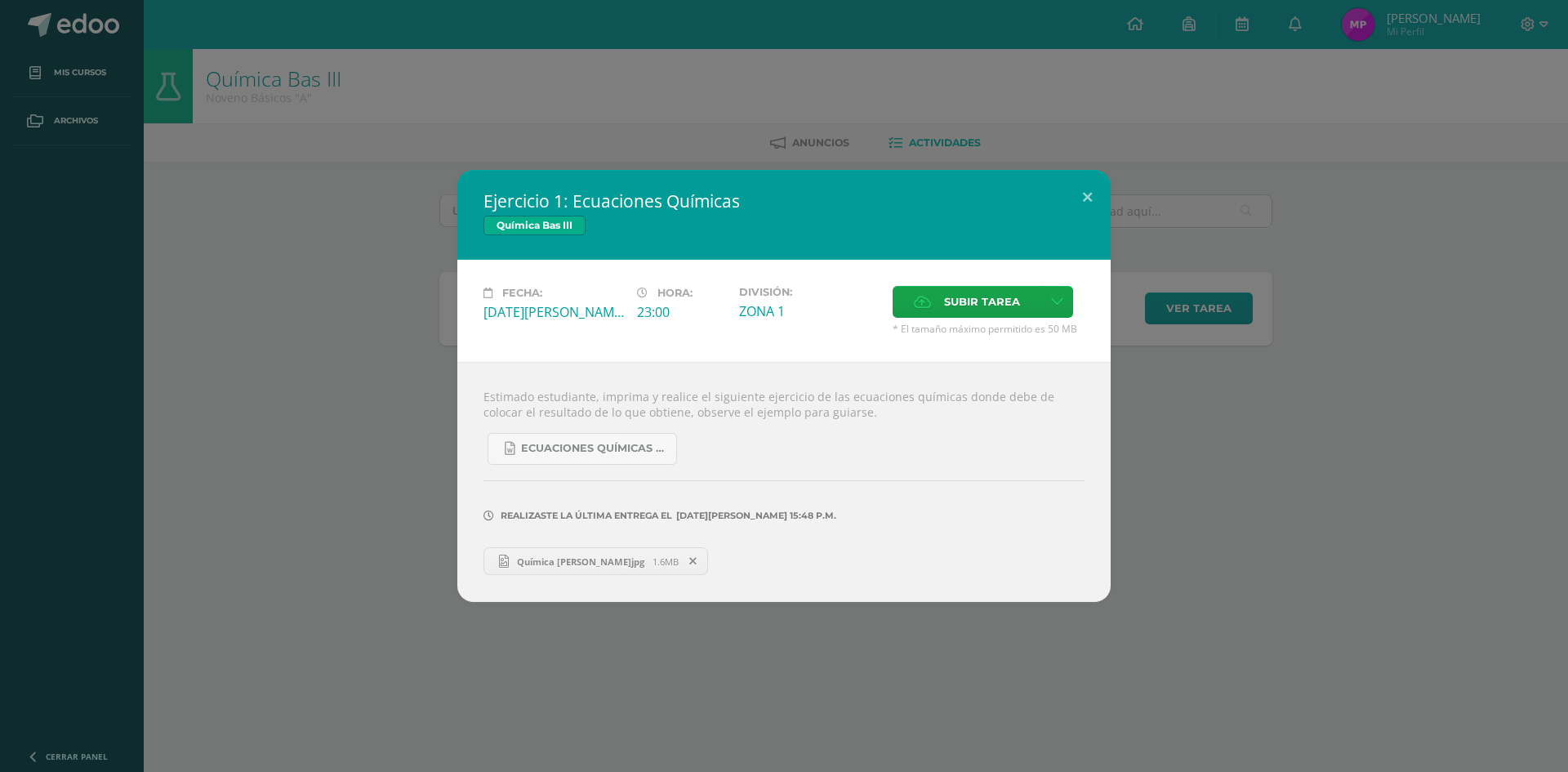
click at [318, 282] on div "Ejercicio 1: Ecuaciones Químicas Química Bas III Fecha: [DATE][PERSON_NAME] Hor…" at bounding box center [784, 386] width 1555 height 432
